Goal: Find specific fact: Find specific fact

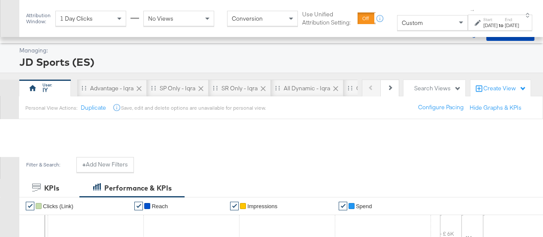
scroll to position [360, 0]
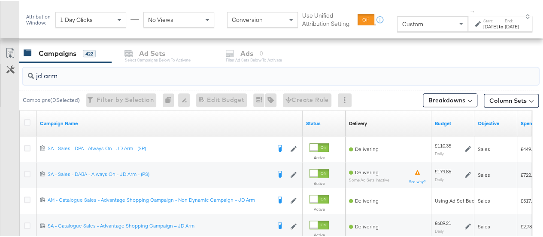
click at [492, 12] on div "↑ Start: [DATE] to End: [DATE]" at bounding box center [500, 18] width 64 height 24
click at [485, 23] on div "[DATE]" at bounding box center [490, 25] width 14 height 7
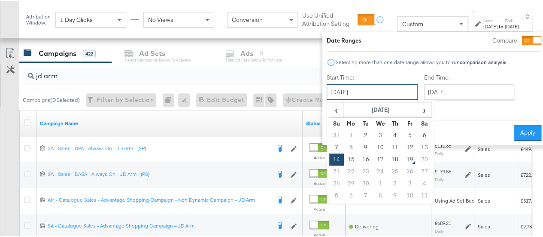
click at [372, 93] on input "[DATE]" at bounding box center [372, 90] width 91 height 15
click at [388, 158] on td "18" at bounding box center [395, 158] width 15 height 12
type input "[DATE]"
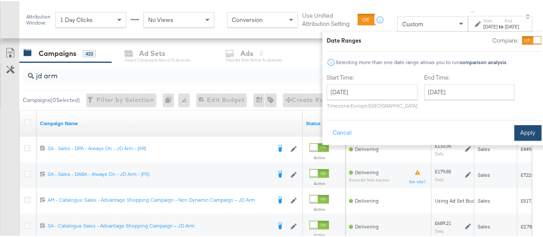
click at [523, 135] on button "Apply" at bounding box center [527, 131] width 27 height 15
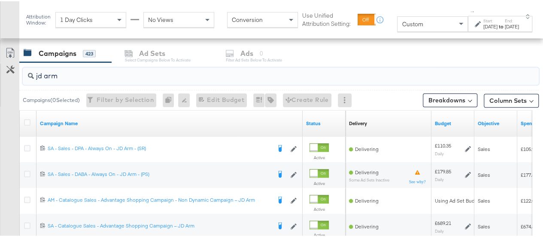
drag, startPoint x: 72, startPoint y: 71, endPoint x: 16, endPoint y: 76, distance: 56.1
click at [16, 76] on div "jd arm Campaigns ( 0 Selected) Filter by Selection Filter 0 campaigns 0 Rename …" at bounding box center [269, 175] width 539 height 228
paste input "SA - Catalogue Sales - Advantage Shopping Campaign – JD A"
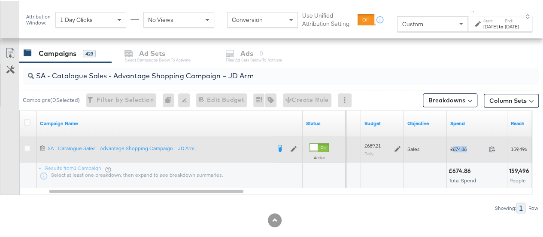
drag, startPoint x: 468, startPoint y: 146, endPoint x: 453, endPoint y: 146, distance: 15.9
click at [453, 146] on span "£674.86" at bounding box center [467, 147] width 35 height 6
copy span "674.86"
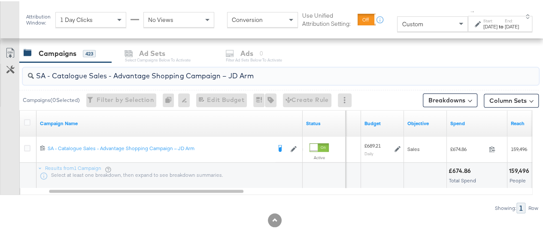
drag, startPoint x: 255, startPoint y: 73, endPoint x: 24, endPoint y: 68, distance: 230.6
click at [24, 68] on div "SA - Catalogue Sales - Advantage Shopping Campaign – JD Arm" at bounding box center [281, 74] width 516 height 17
paste input "Greenbids"
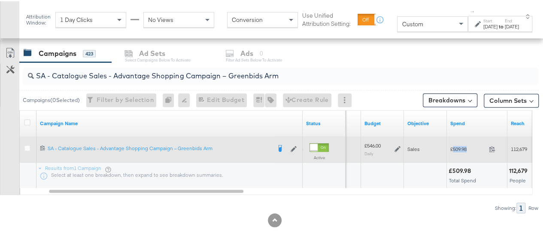
drag, startPoint x: 468, startPoint y: 145, endPoint x: 453, endPoint y: 146, distance: 15.5
click at [453, 146] on span "£509.98" at bounding box center [467, 147] width 35 height 6
copy span "509.98"
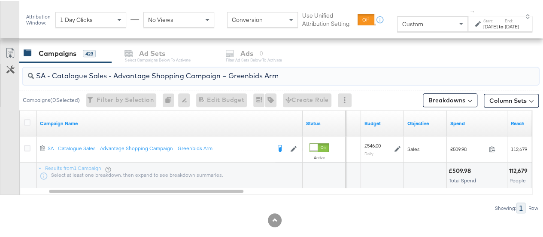
drag, startPoint x: 286, startPoint y: 75, endPoint x: 26, endPoint y: 70, distance: 260.2
click at [26, 70] on div "SA - Catalogue Sales - Advantage Shopping Campaign – Greenbids Arm" at bounding box center [281, 74] width 516 height 17
paste input "AM - Catalogue Sales - Advantage Shopping Campaign - Non Dynamic Campaign – JD"
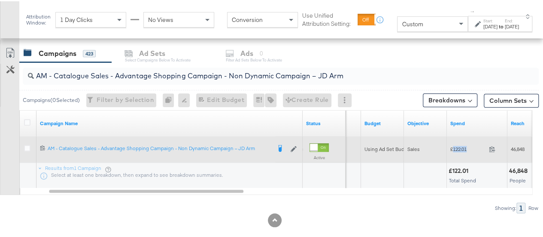
drag, startPoint x: 468, startPoint y: 145, endPoint x: 453, endPoint y: 147, distance: 14.8
click at [453, 147] on span "£122.01" at bounding box center [467, 147] width 35 height 6
copy span "122.01"
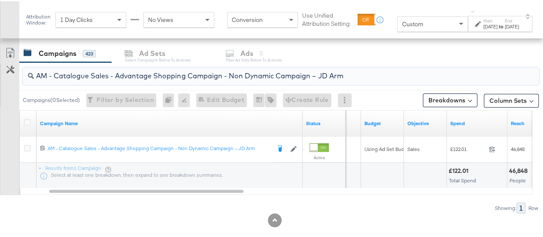
drag, startPoint x: 362, startPoint y: 73, endPoint x: 26, endPoint y: 56, distance: 335.7
click at [26, 56] on div "KPIs Performance & KPIs Customize KPIs ✔ Clicks (Link) ✔ Reach ✔ Impressions ✔ …" at bounding box center [275, 34] width 550 height 430
paste input "Greenbids"
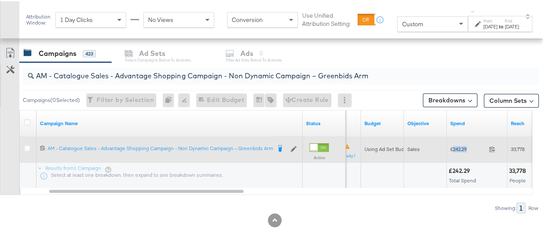
drag, startPoint x: 470, startPoint y: 148, endPoint x: 453, endPoint y: 146, distance: 16.5
click at [453, 146] on span "£242.29" at bounding box center [467, 147] width 35 height 6
copy span "242.29"
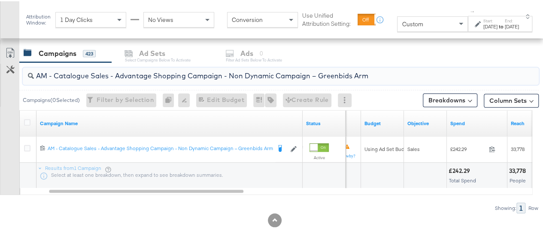
drag, startPoint x: 376, startPoint y: 72, endPoint x: 36, endPoint y: 73, distance: 340.1
click at [36, 73] on input "AM - Catalogue Sales - Advantage Shopping Campaign - Non Dynamic Campaign – Gre…" at bounding box center [264, 71] width 460 height 17
paste input "SA - Sales - DABA - Always On - JD Arm - (PS)"
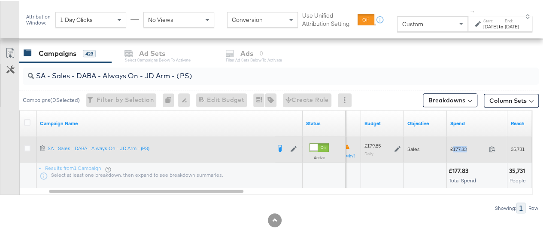
drag, startPoint x: 471, startPoint y: 146, endPoint x: 453, endPoint y: 146, distance: 18.5
click at [453, 146] on span "£177.83" at bounding box center [467, 147] width 35 height 6
copy span "177.83"
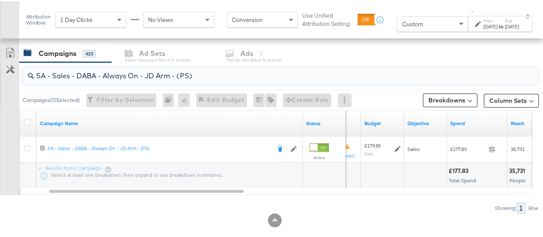
drag, startPoint x: 200, startPoint y: 75, endPoint x: 0, endPoint y: 82, distance: 200.2
click at [0, 82] on div "SA - Sales - DABA - Always On - JD Arm - (PS) Campaigns ( 0 Selected) Filter by…" at bounding box center [269, 136] width 539 height 151
paste input "Greenbids"
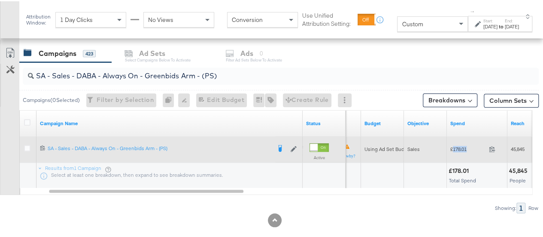
drag, startPoint x: 471, startPoint y: 145, endPoint x: 453, endPoint y: 146, distance: 17.2
click at [453, 146] on span "£178.01" at bounding box center [467, 147] width 35 height 6
copy span "178.01"
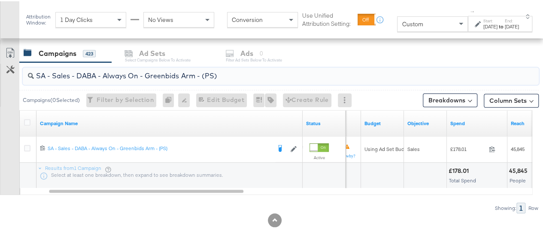
drag, startPoint x: 219, startPoint y: 73, endPoint x: 0, endPoint y: 68, distance: 219.0
click at [0, 68] on div "SA - Sales - DABA - Always On - Greenbids Arm - (PS) Campaigns ( 0 Selected) Fi…" at bounding box center [269, 136] width 539 height 151
paste input "PA - Always On - JD Arm - (SR"
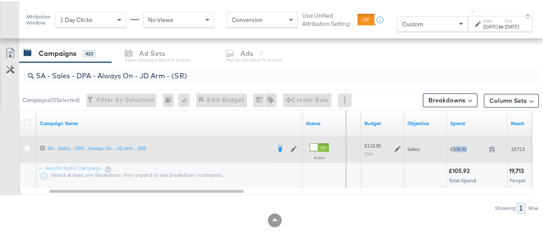
drag, startPoint x: 470, startPoint y: 146, endPoint x: 453, endPoint y: 146, distance: 16.7
click at [453, 146] on span "£105.92" at bounding box center [467, 147] width 35 height 6
copy span "105.92"
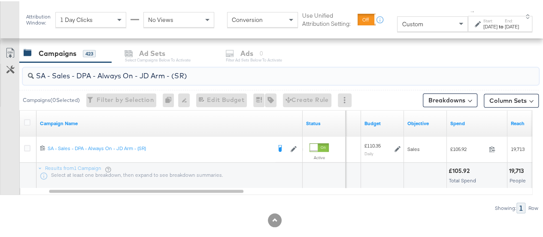
drag, startPoint x: 204, startPoint y: 80, endPoint x: 0, endPoint y: 48, distance: 206.5
click at [0, 61] on div "SA - Sales - DPA - Always On - JD Arm - (SR) Campaigns ( 0 Selected) Filter by …" at bounding box center [269, 136] width 539 height 151
drag, startPoint x: 198, startPoint y: 74, endPoint x: 15, endPoint y: 72, distance: 182.9
click at [15, 72] on div "SA - Sales - DPA - Always On - JD Arm - (SR) Campaigns ( 0 Selected) Filter by …" at bounding box center [269, 136] width 539 height 151
paste input "Greenbids"
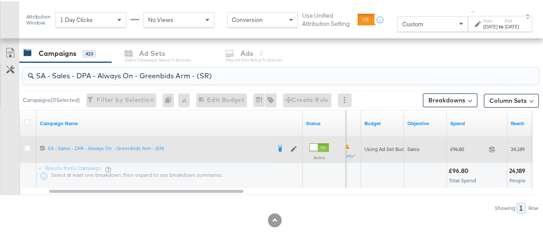
type input "SA - Sales - DPA - Always On - Greenbids Arm - (SR)"
drag, startPoint x: 465, startPoint y: 146, endPoint x: 453, endPoint y: 146, distance: 12.0
click at [453, 146] on span "£96.80" at bounding box center [467, 147] width 35 height 6
copy span "96.80"
